Goal: Task Accomplishment & Management: Use online tool/utility

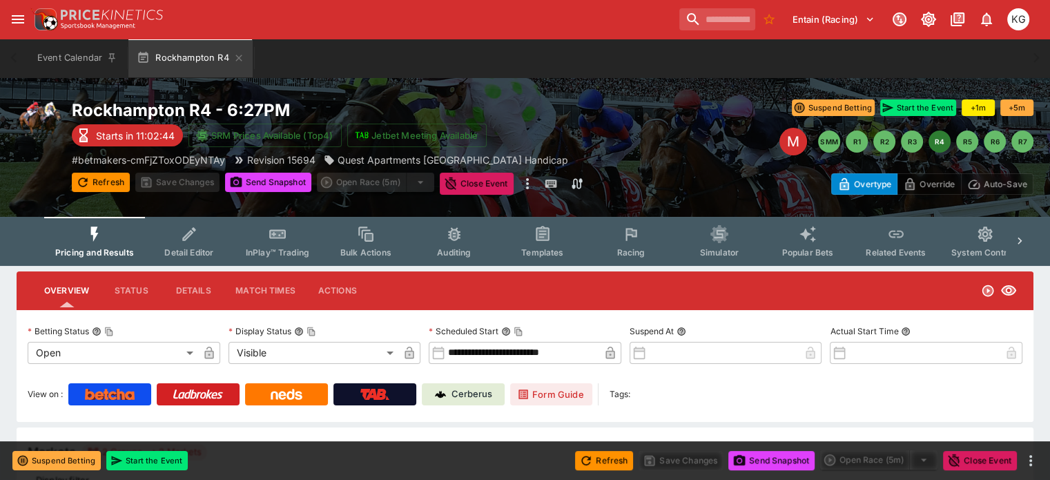
click at [645, 248] on span "Racing" at bounding box center [630, 252] width 28 height 10
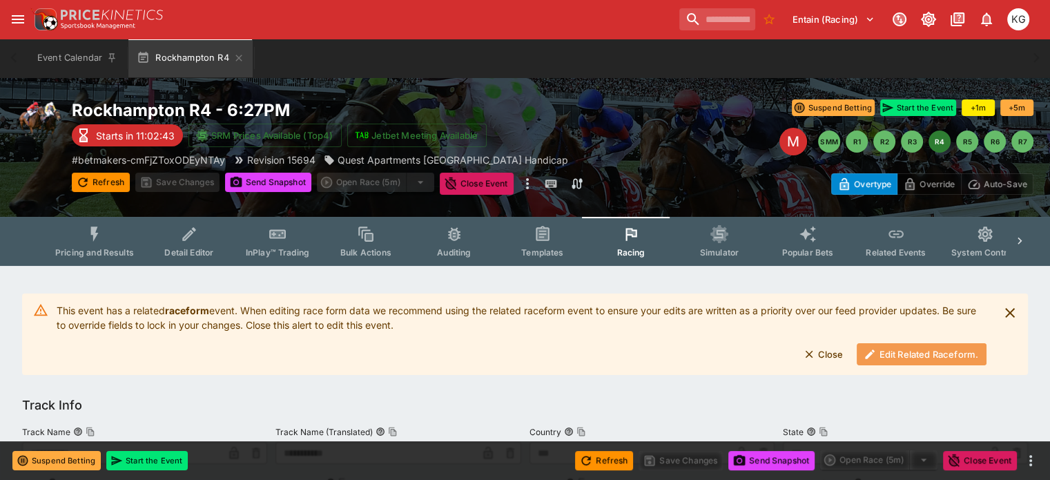
click at [893, 355] on button "Edit Related Raceform." at bounding box center [921, 354] width 130 height 22
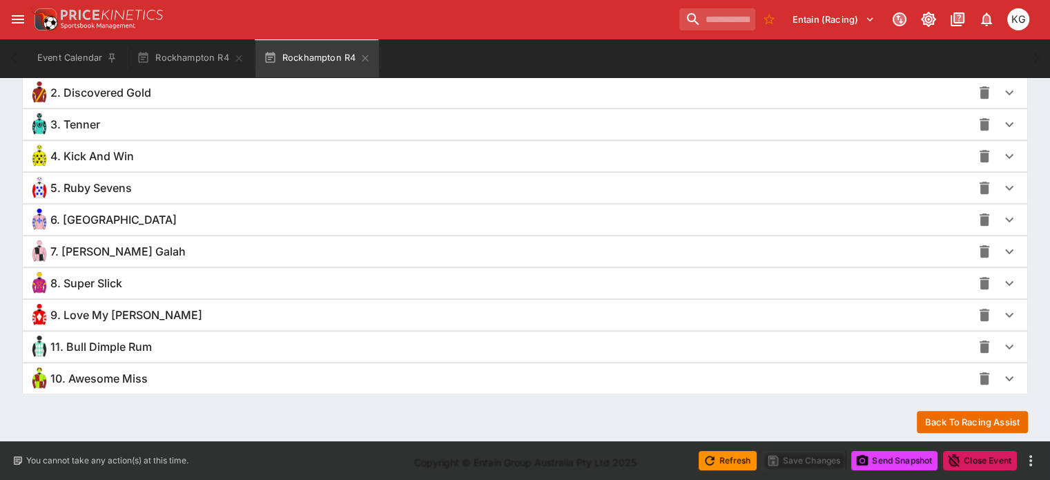
scroll to position [1035, 0]
click at [1001, 308] on icon "button" at bounding box center [1009, 313] width 17 height 17
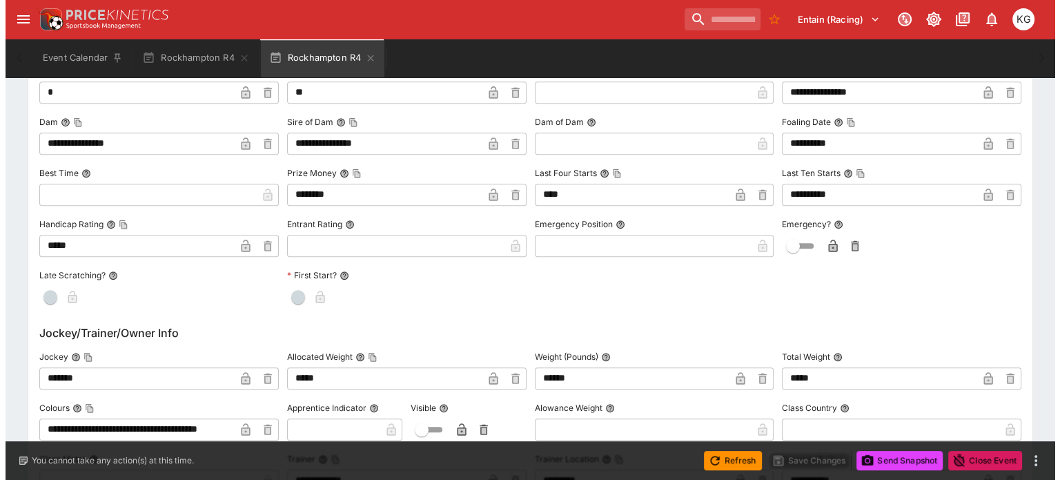
scroll to position [1449, 0]
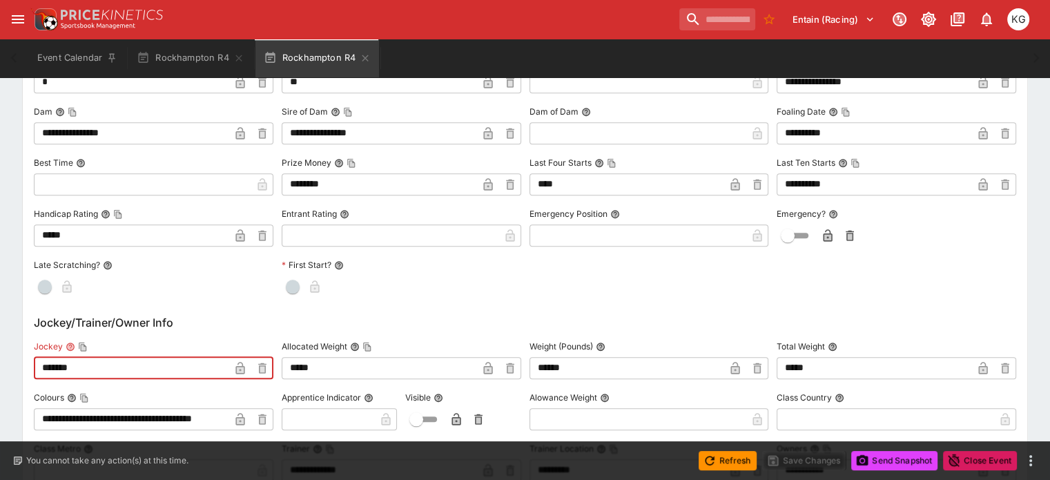
drag, startPoint x: 123, startPoint y: 365, endPoint x: 20, endPoint y: 358, distance: 103.1
click at [21, 359] on div "**********" at bounding box center [525, 57] width 1050 height 2485
type input "**********"
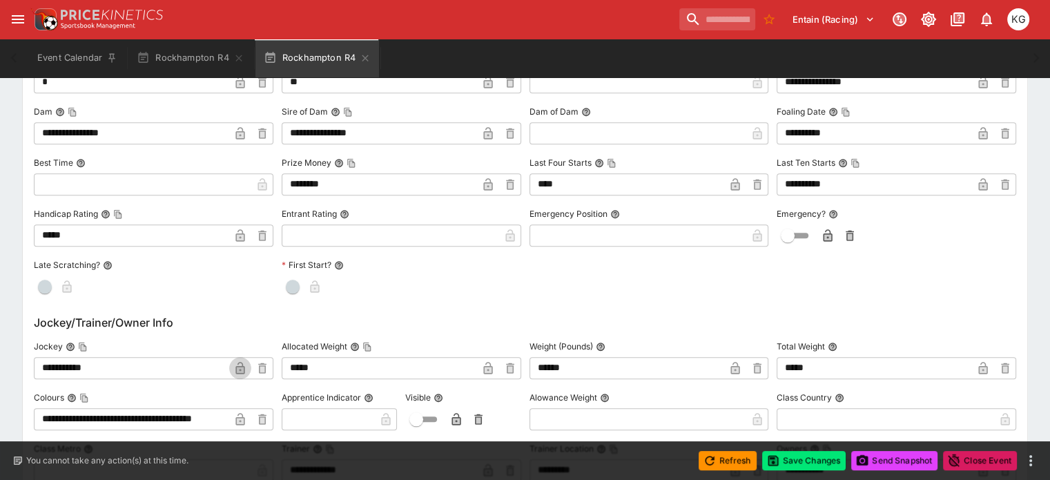
click at [245, 366] on icon "button" at bounding box center [240, 368] width 14 height 14
click at [803, 460] on button "Save Changes" at bounding box center [804, 460] width 84 height 19
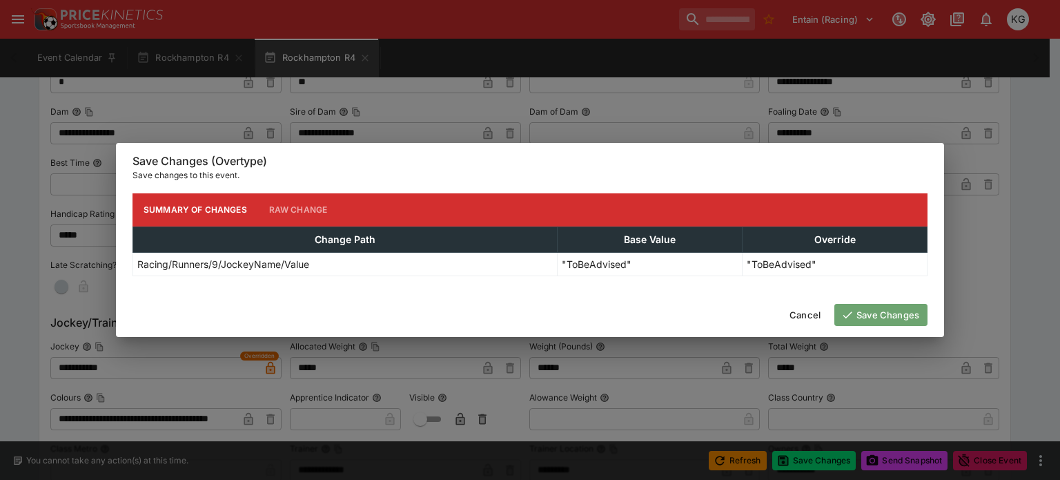
click at [883, 315] on button "Save Changes" at bounding box center [880, 315] width 93 height 22
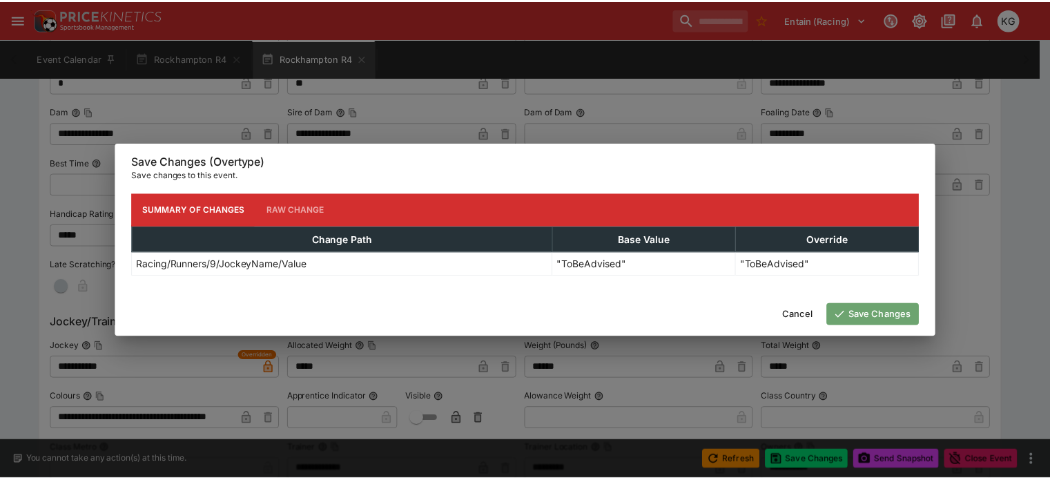
scroll to position [0, 0]
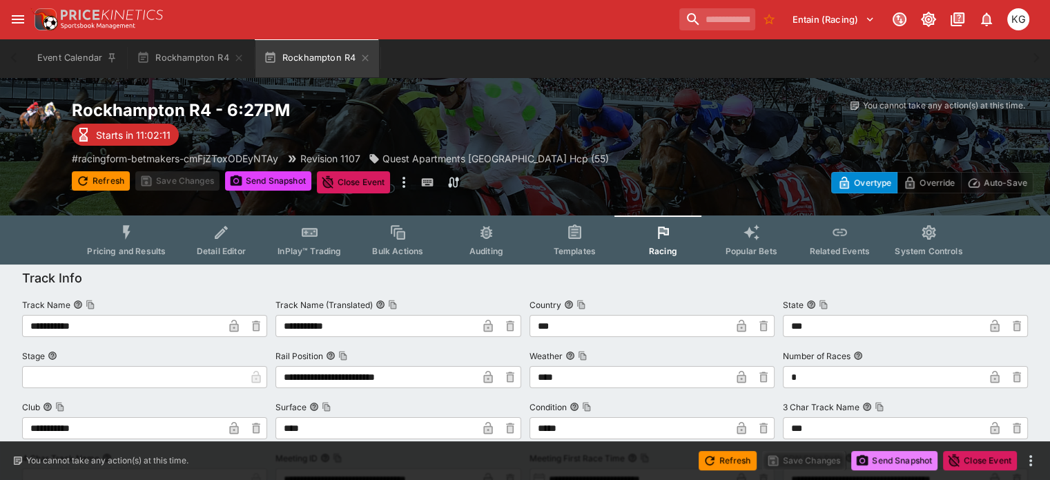
click at [906, 460] on button "Send Snapshot" at bounding box center [894, 460] width 86 height 19
